Goal: Transaction & Acquisition: Purchase product/service

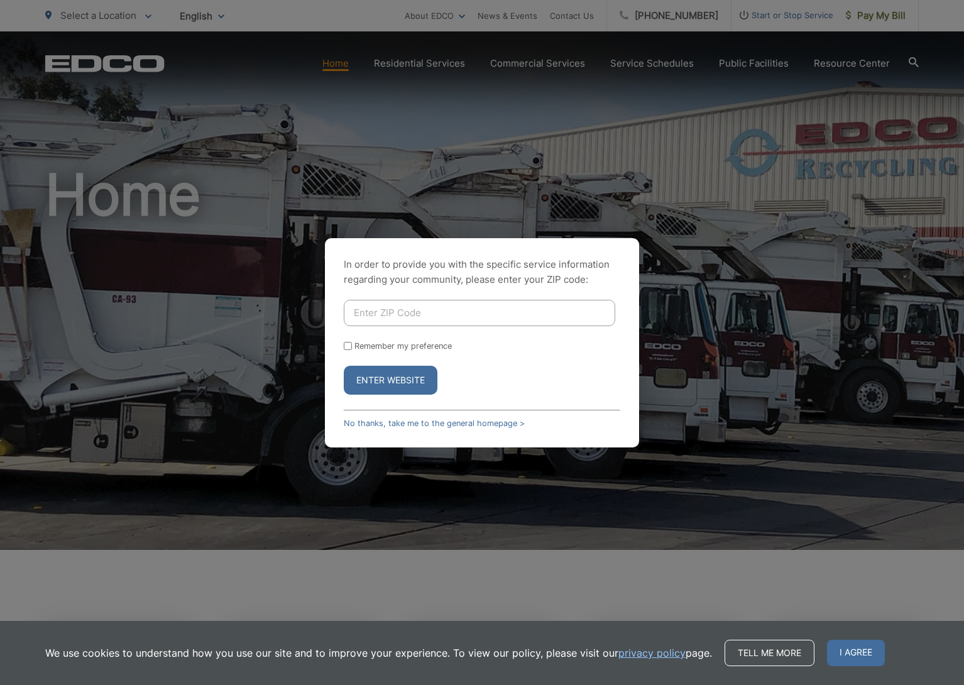
click at [388, 379] on button "Enter Website" at bounding box center [391, 380] width 94 height 29
click at [530, 309] on input "Enter ZIP Code" at bounding box center [479, 313] width 271 height 26
type input "92019"
click at [412, 383] on button "Enter Website" at bounding box center [391, 380] width 94 height 29
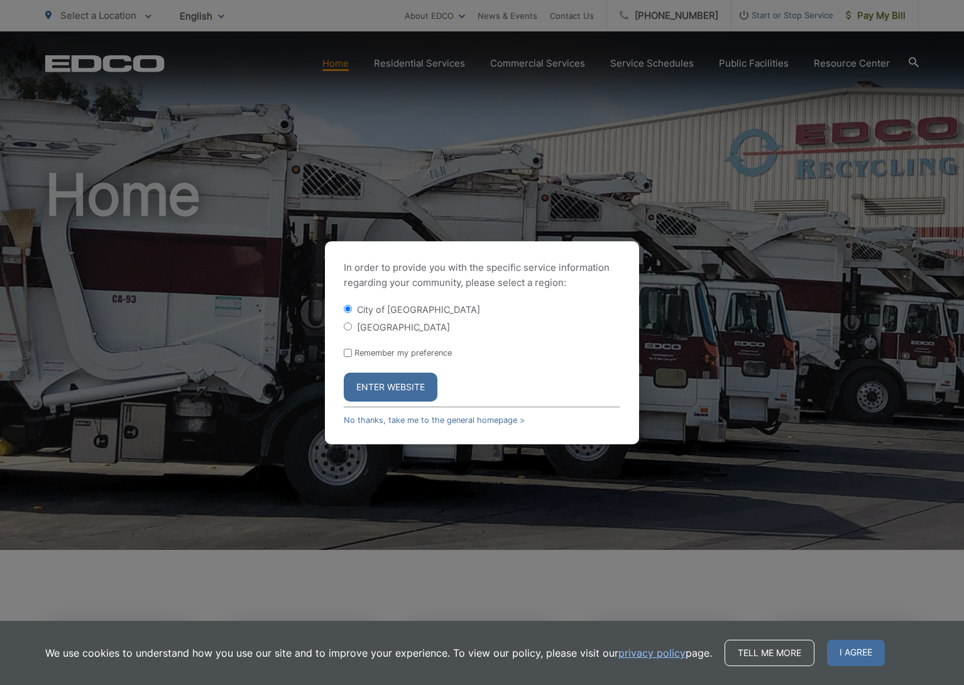
click at [406, 393] on button "Enter Website" at bounding box center [391, 387] width 94 height 29
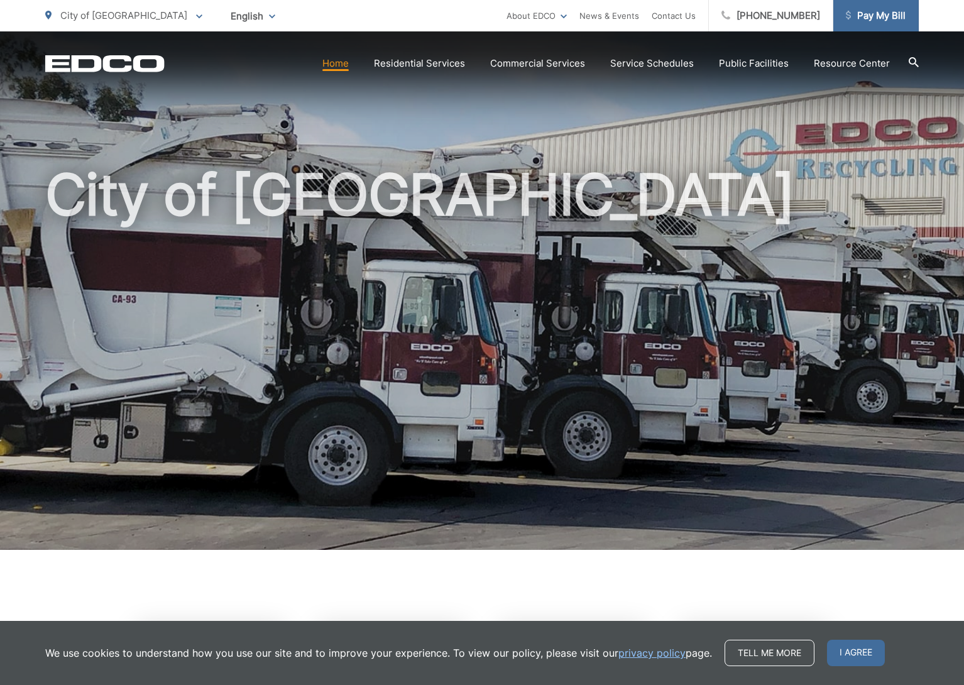
click at [887, 14] on span "Pay My Bill" at bounding box center [876, 15] width 60 height 15
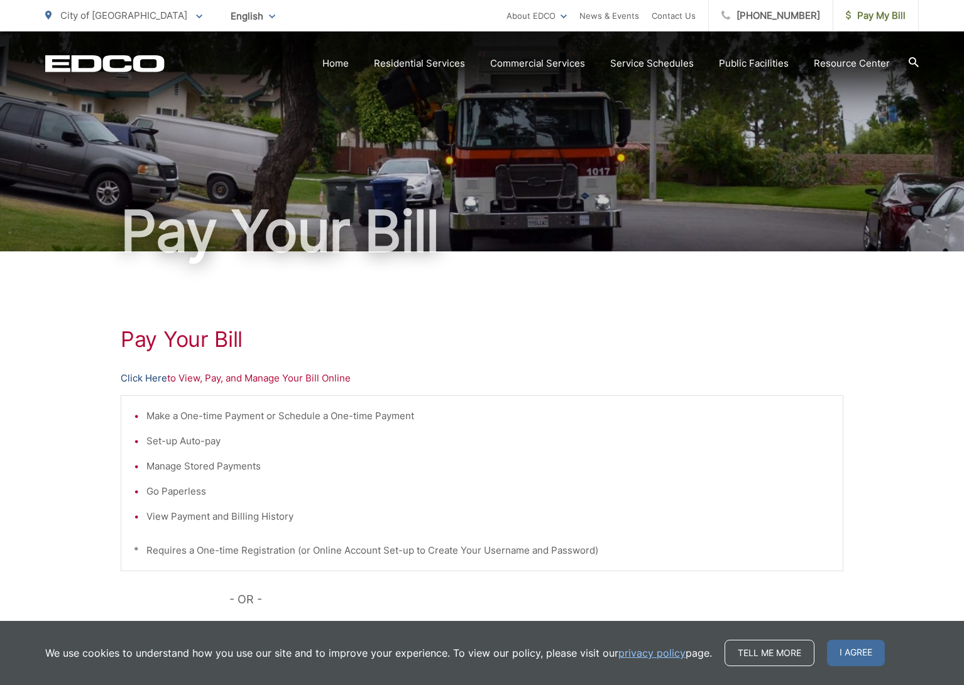
click at [128, 376] on link "Click Here" at bounding box center [144, 378] width 47 height 15
